Goal: Navigation & Orientation: Find specific page/section

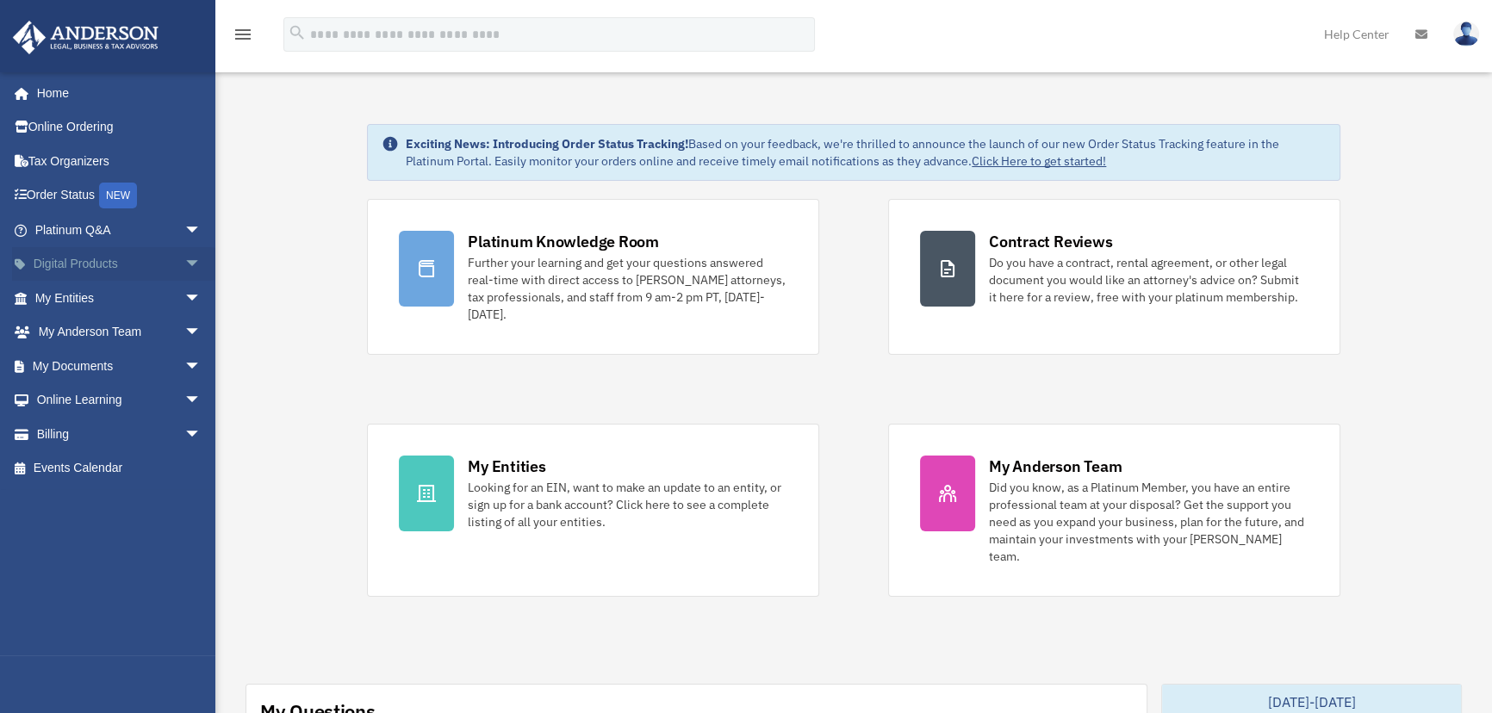
click at [184, 258] on span "arrow_drop_down" at bounding box center [201, 264] width 34 height 35
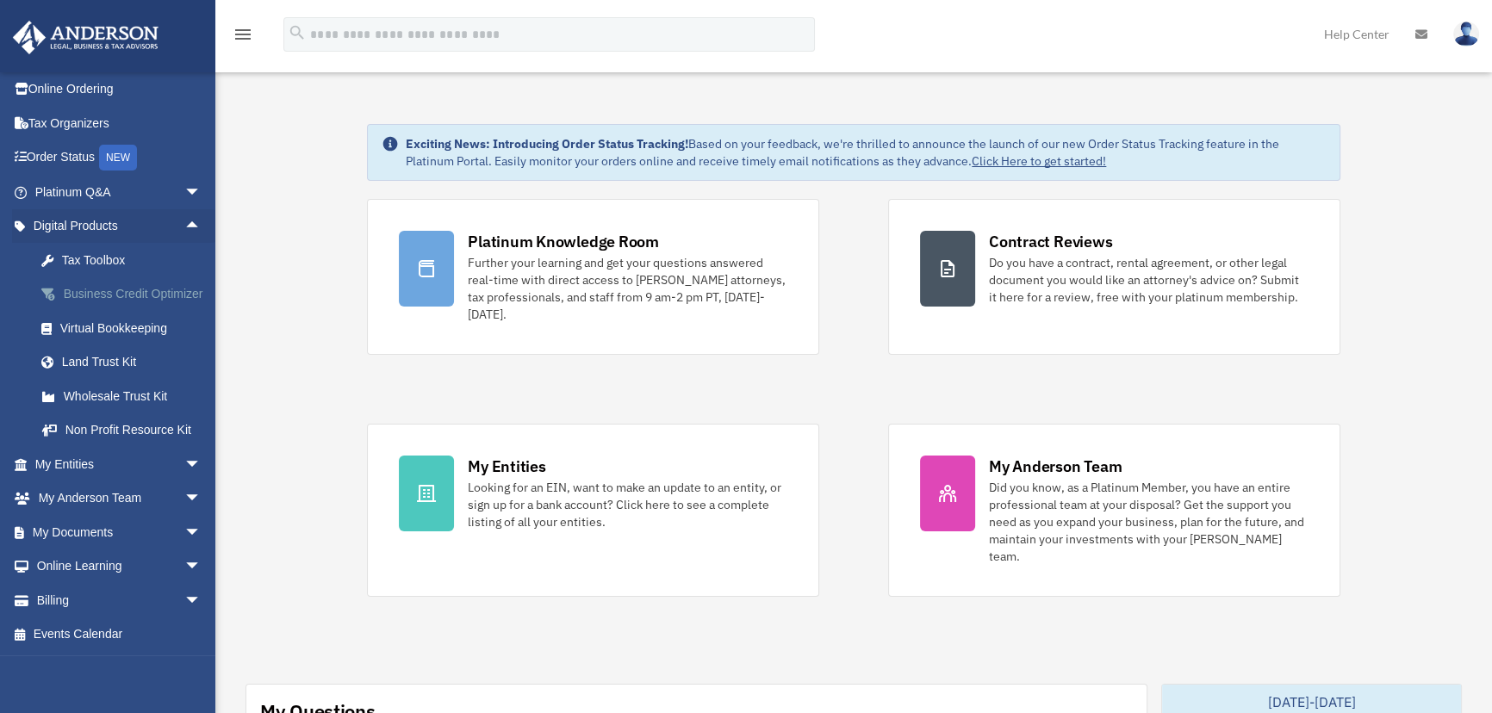
click at [92, 291] on div "Business Credit Optimizer" at bounding box center [133, 294] width 146 height 22
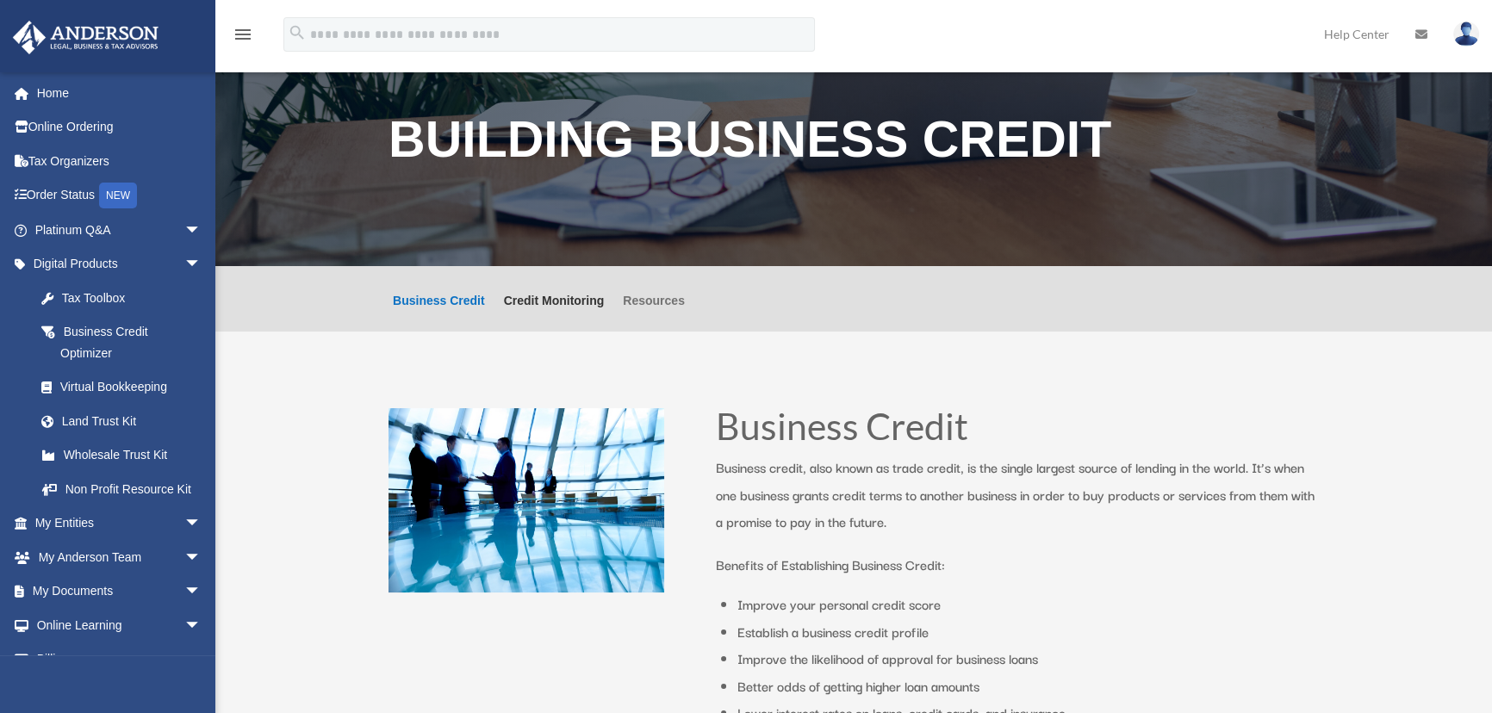
click at [651, 299] on link "Resources" at bounding box center [654, 313] width 62 height 37
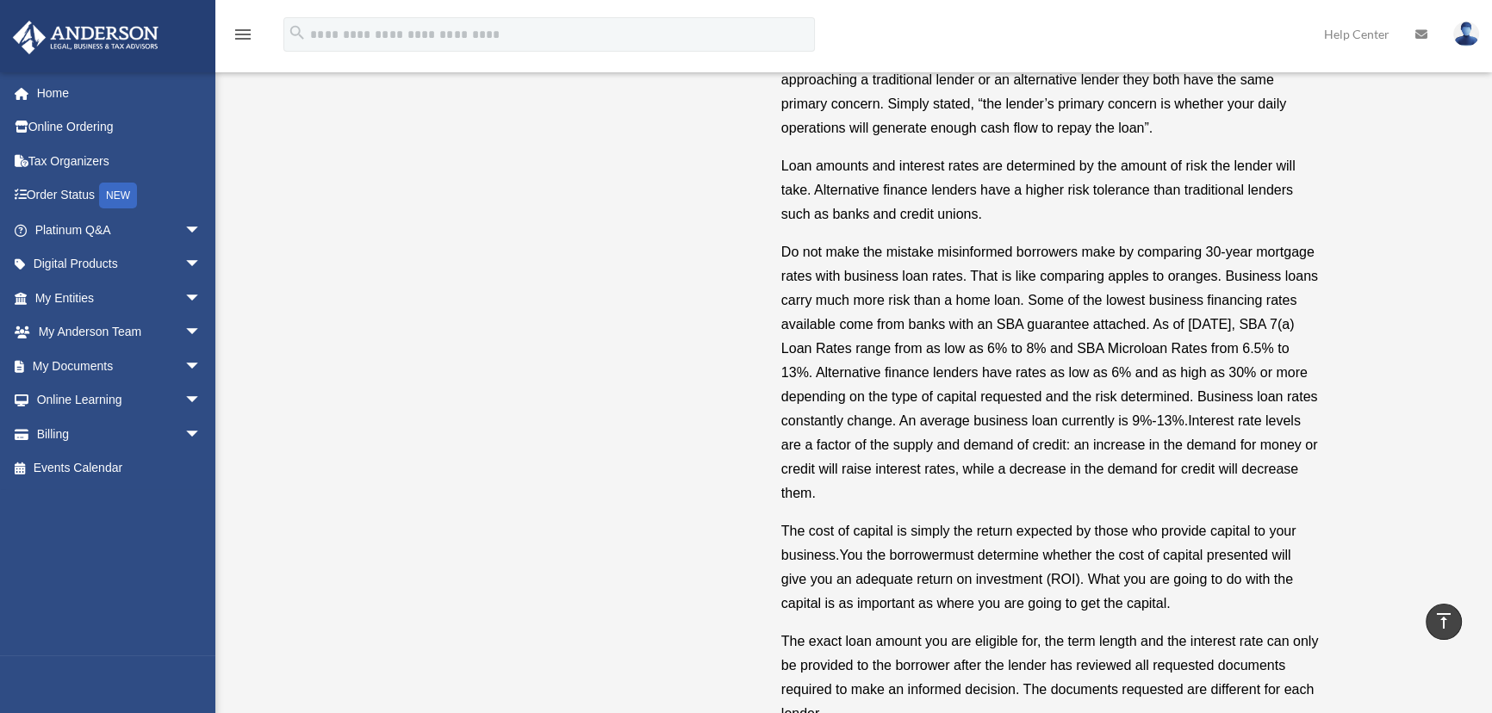
scroll to position [3601, 0]
